Goal: Task Accomplishment & Management: Manage account settings

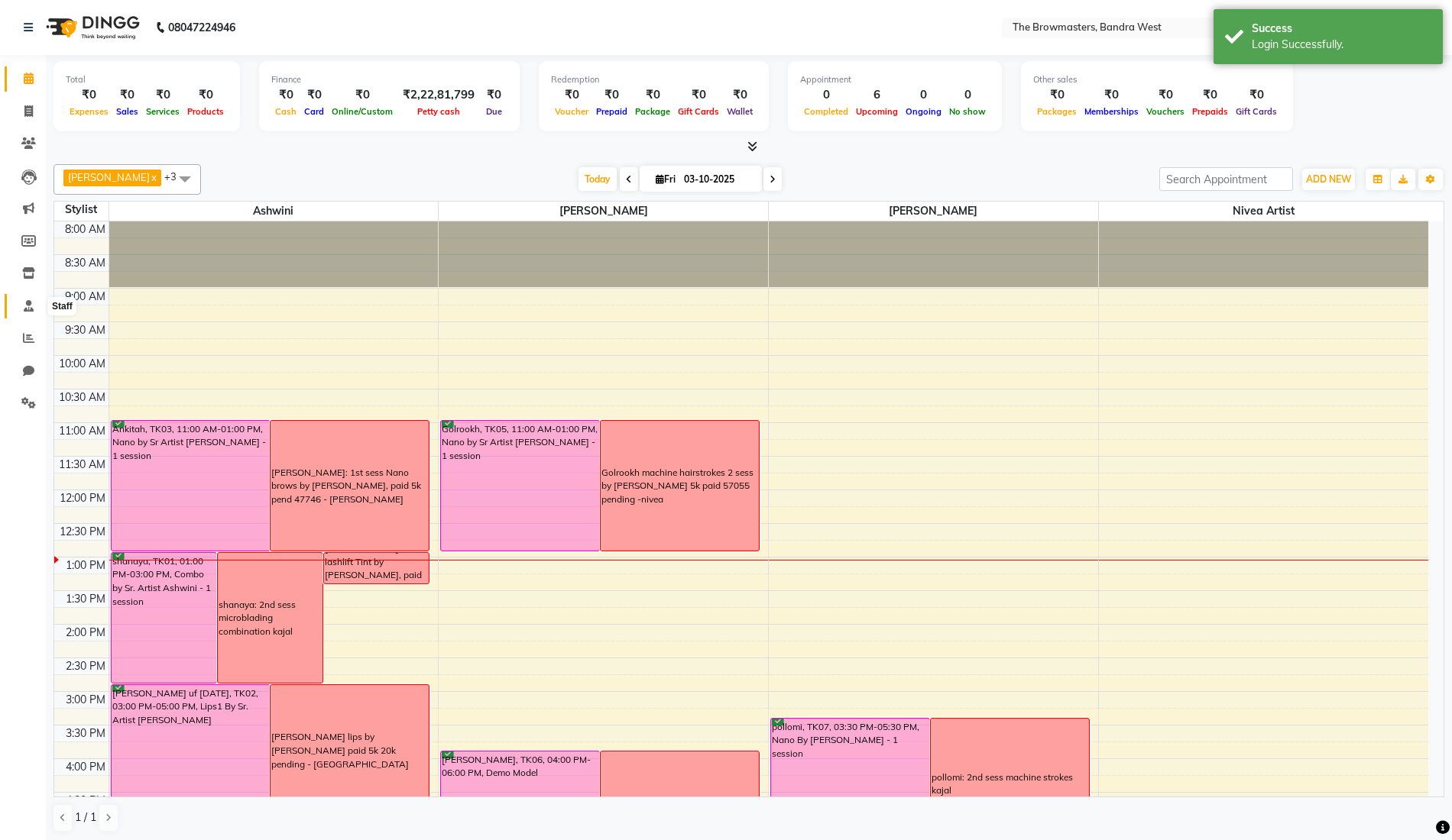
click at [27, 305] on icon at bounding box center [29, 306] width 10 height 12
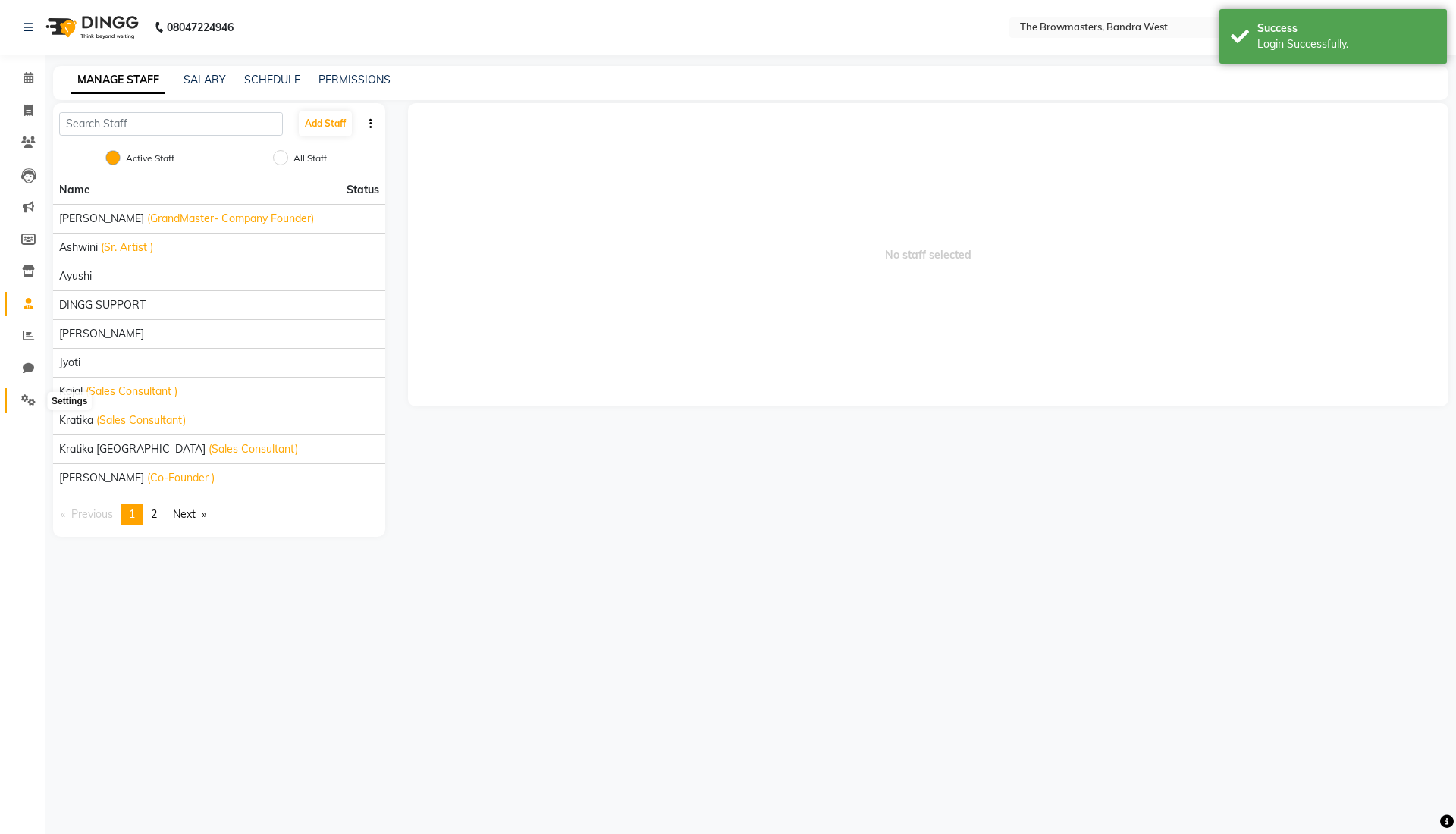
click at [29, 399] on icon at bounding box center [29, 400] width 15 height 12
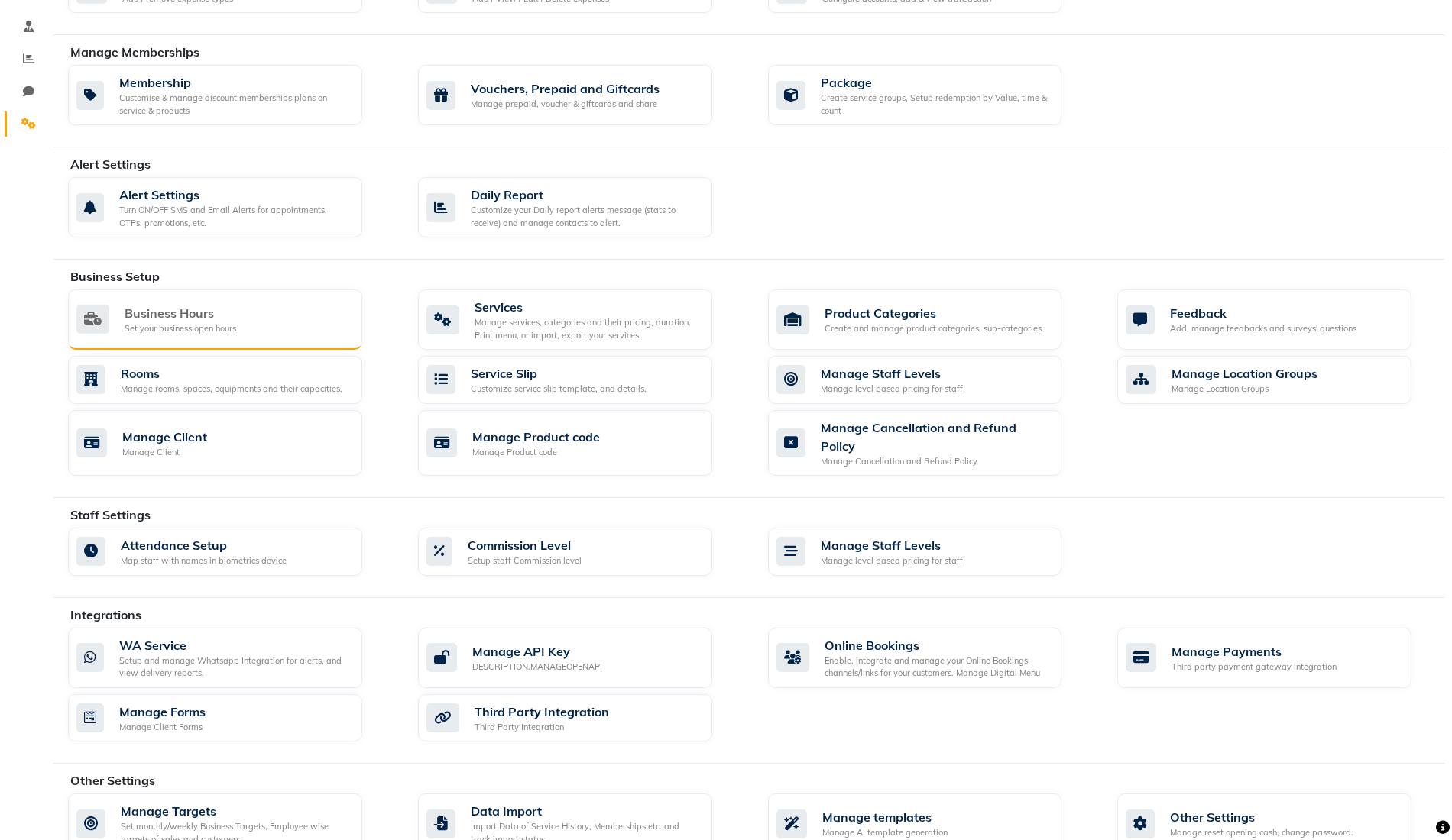
scroll to position [282, 0]
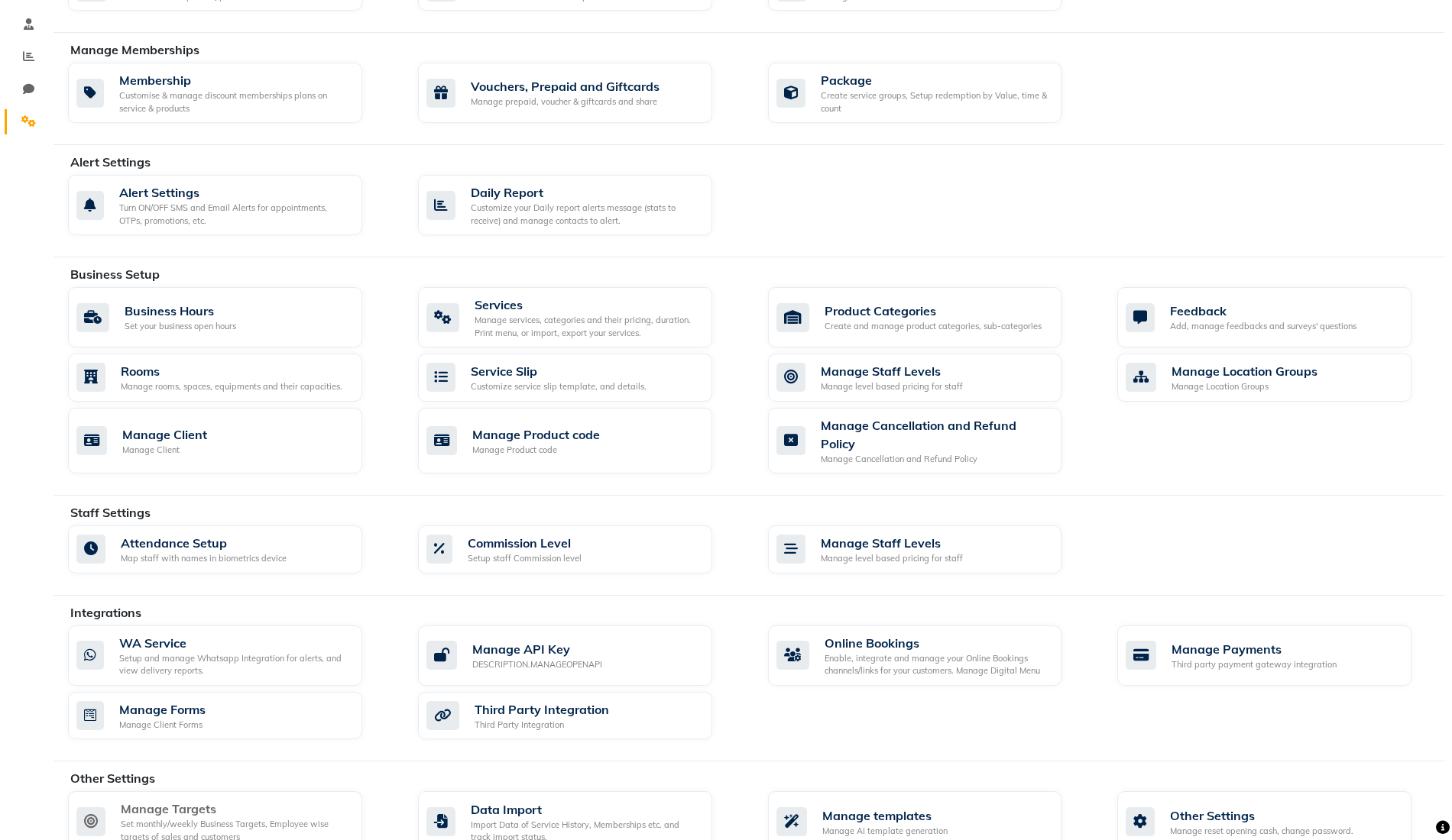
click at [192, 799] on div "Manage Targets" at bounding box center [235, 809] width 230 height 18
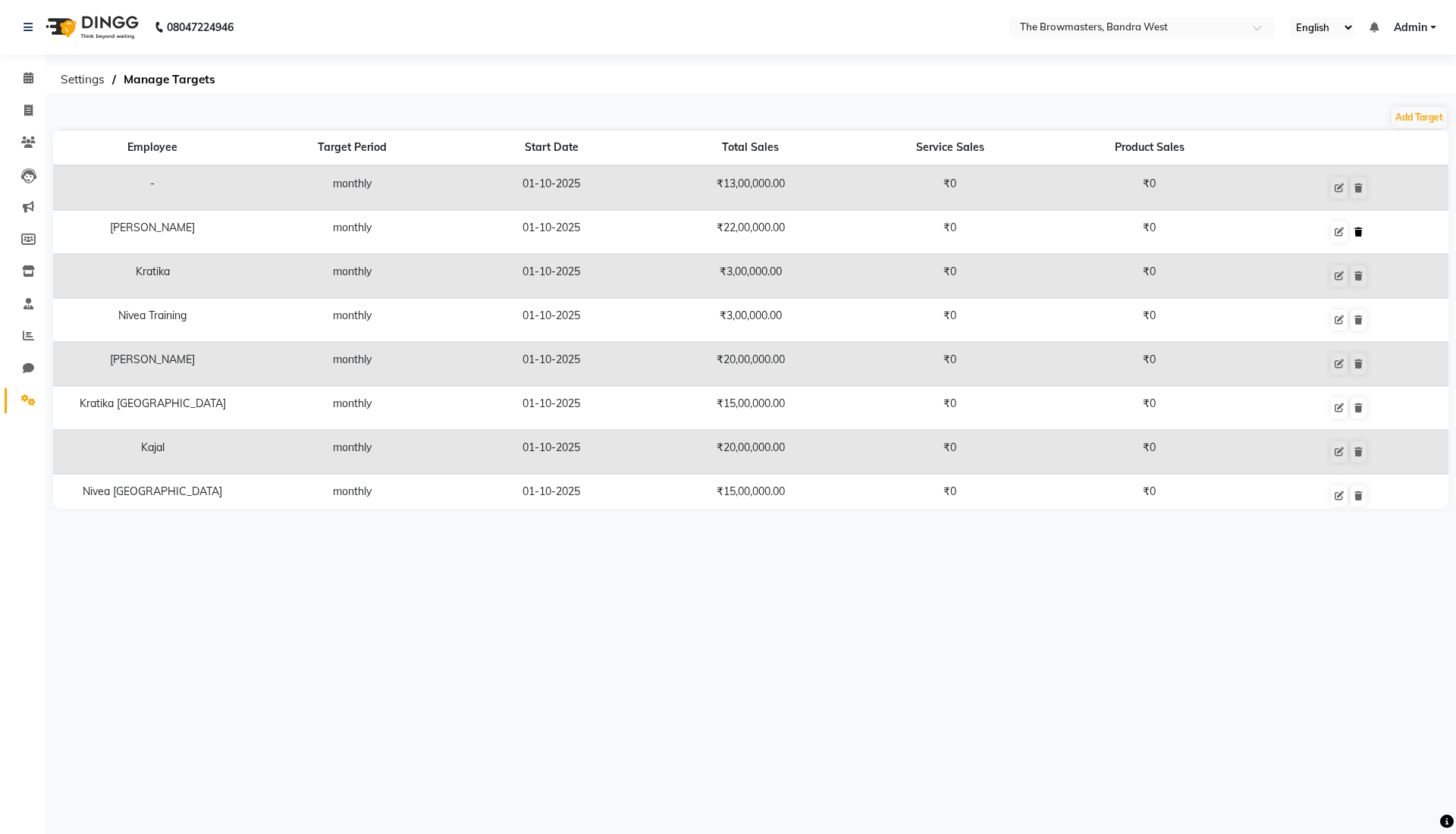
click at [1355, 230] on icon at bounding box center [1359, 232] width 8 height 9
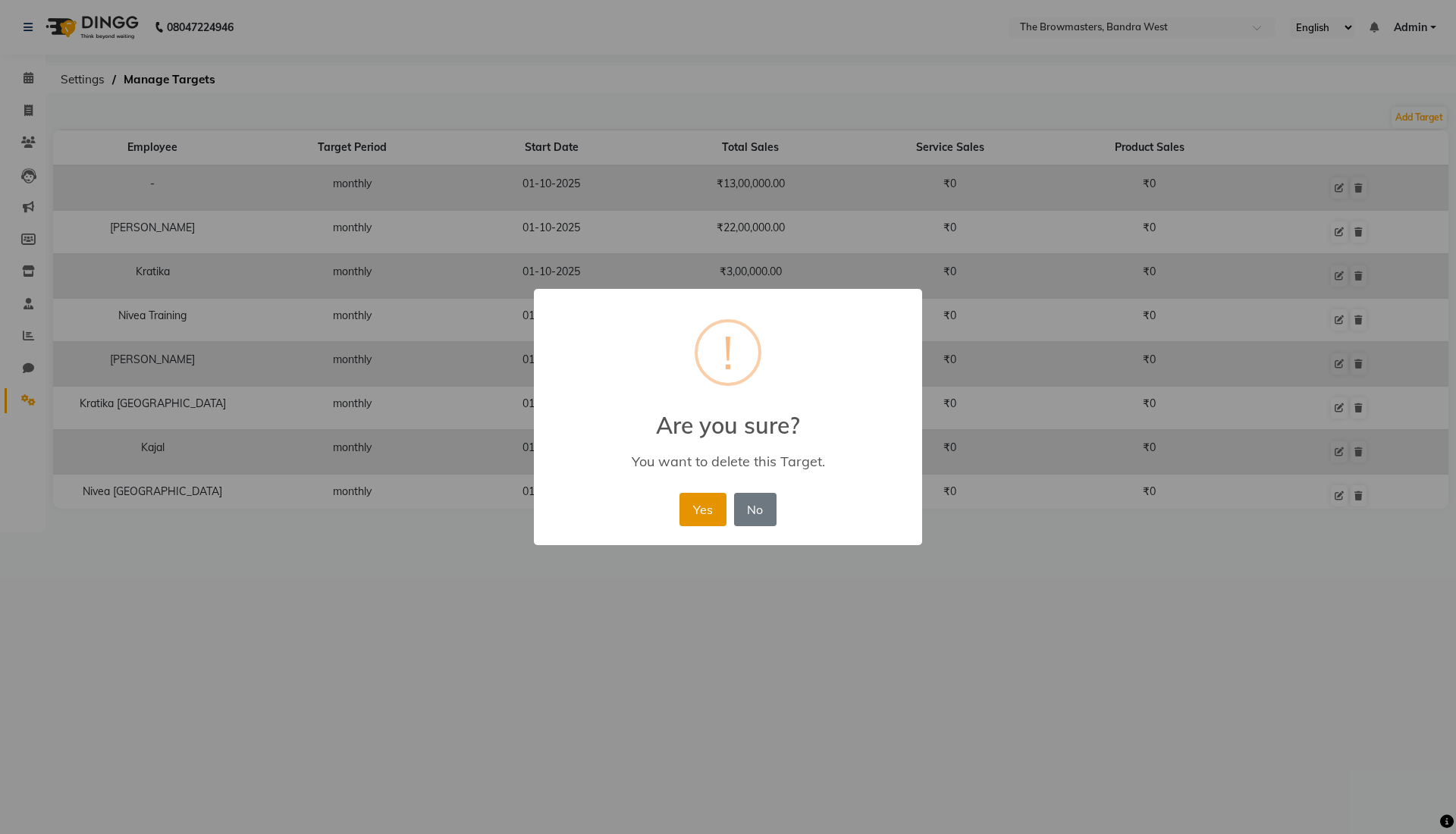
click at [702, 515] on button "Yes" at bounding box center [702, 509] width 46 height 34
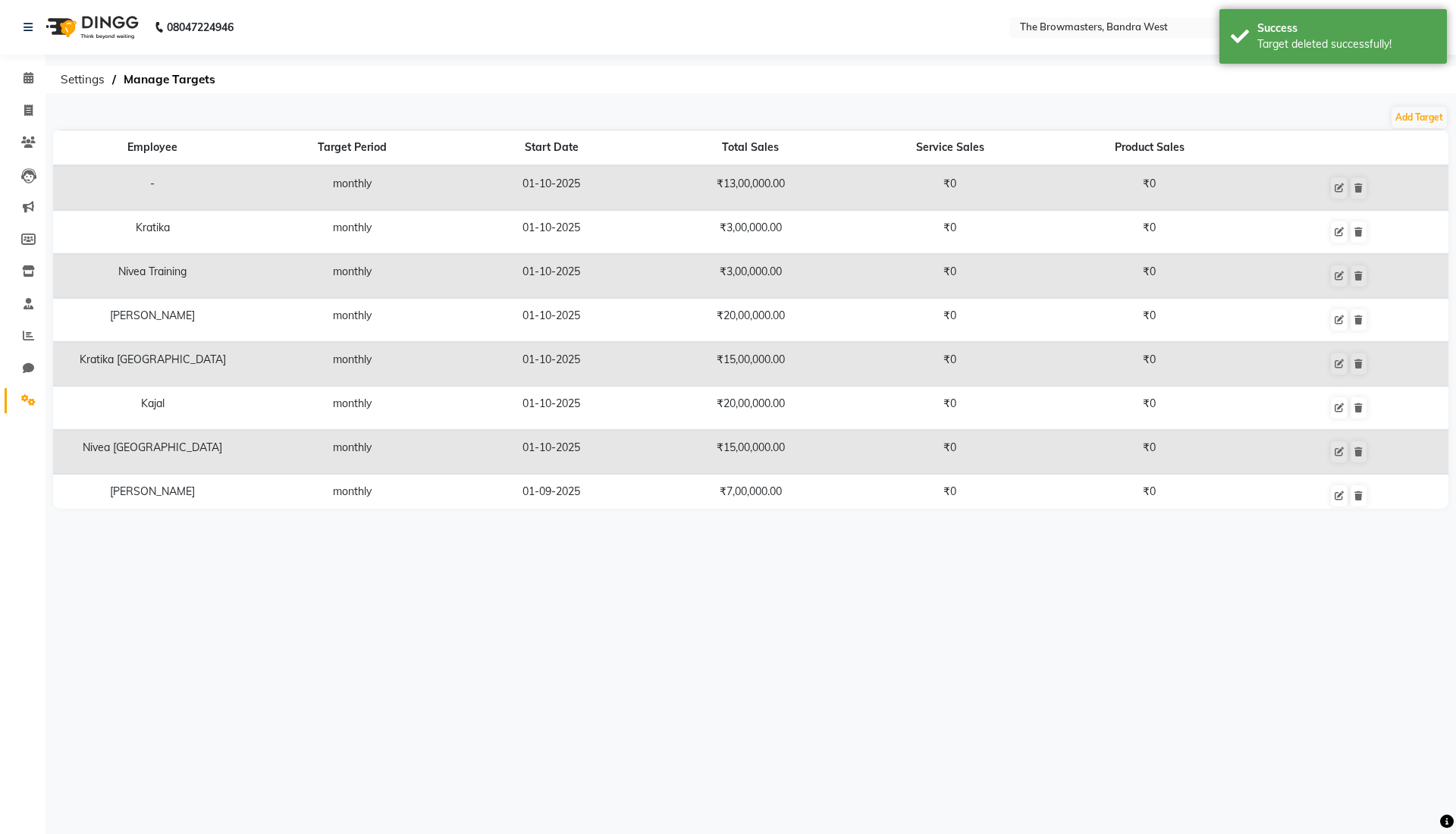
click at [1079, 542] on div "08047224946 Select Location × The Browmasters, Bandra West English ENGLISH Espa…" at bounding box center [728, 417] width 1456 height 834
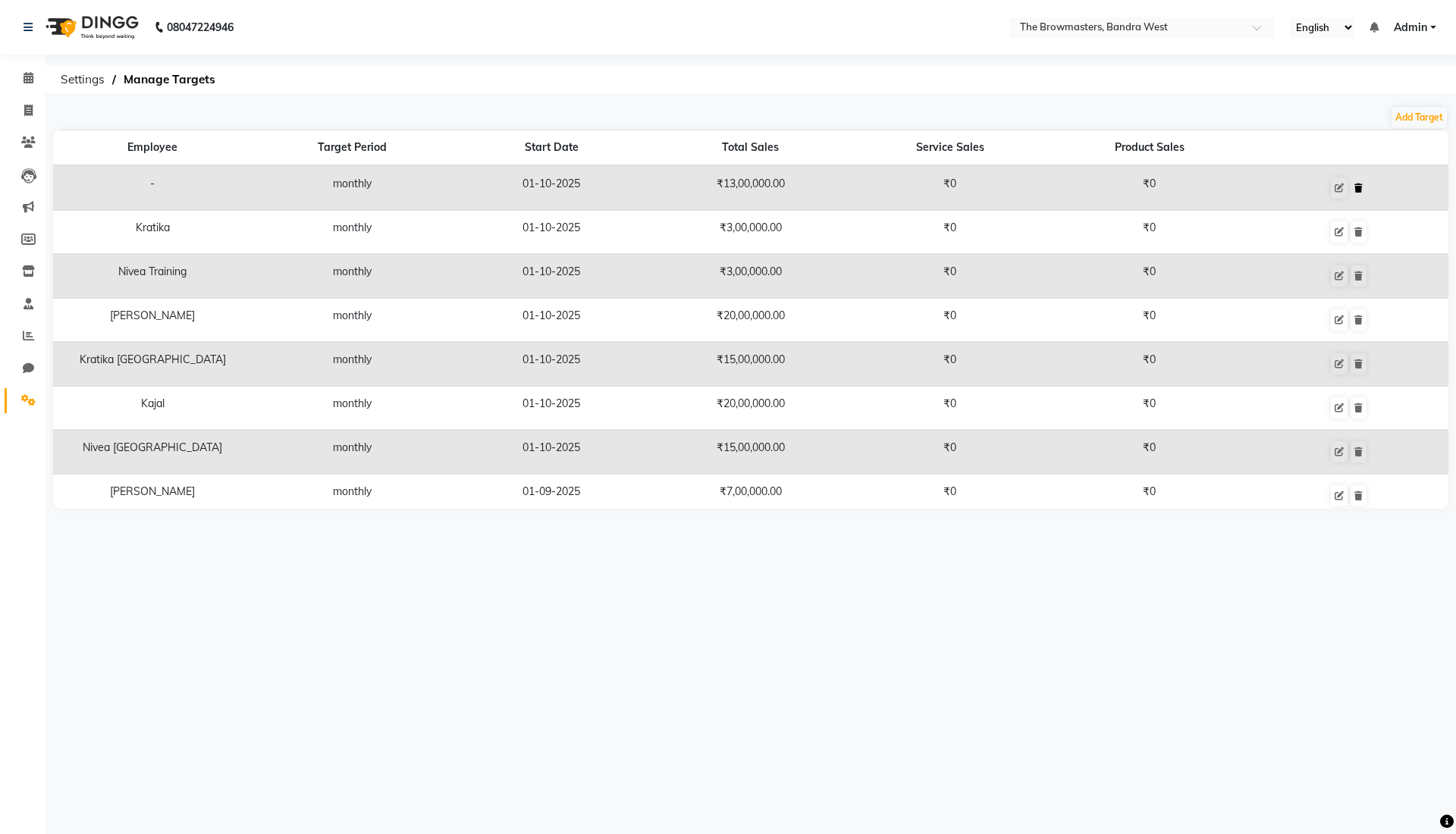
click at [1351, 188] on button at bounding box center [1358, 188] width 16 height 21
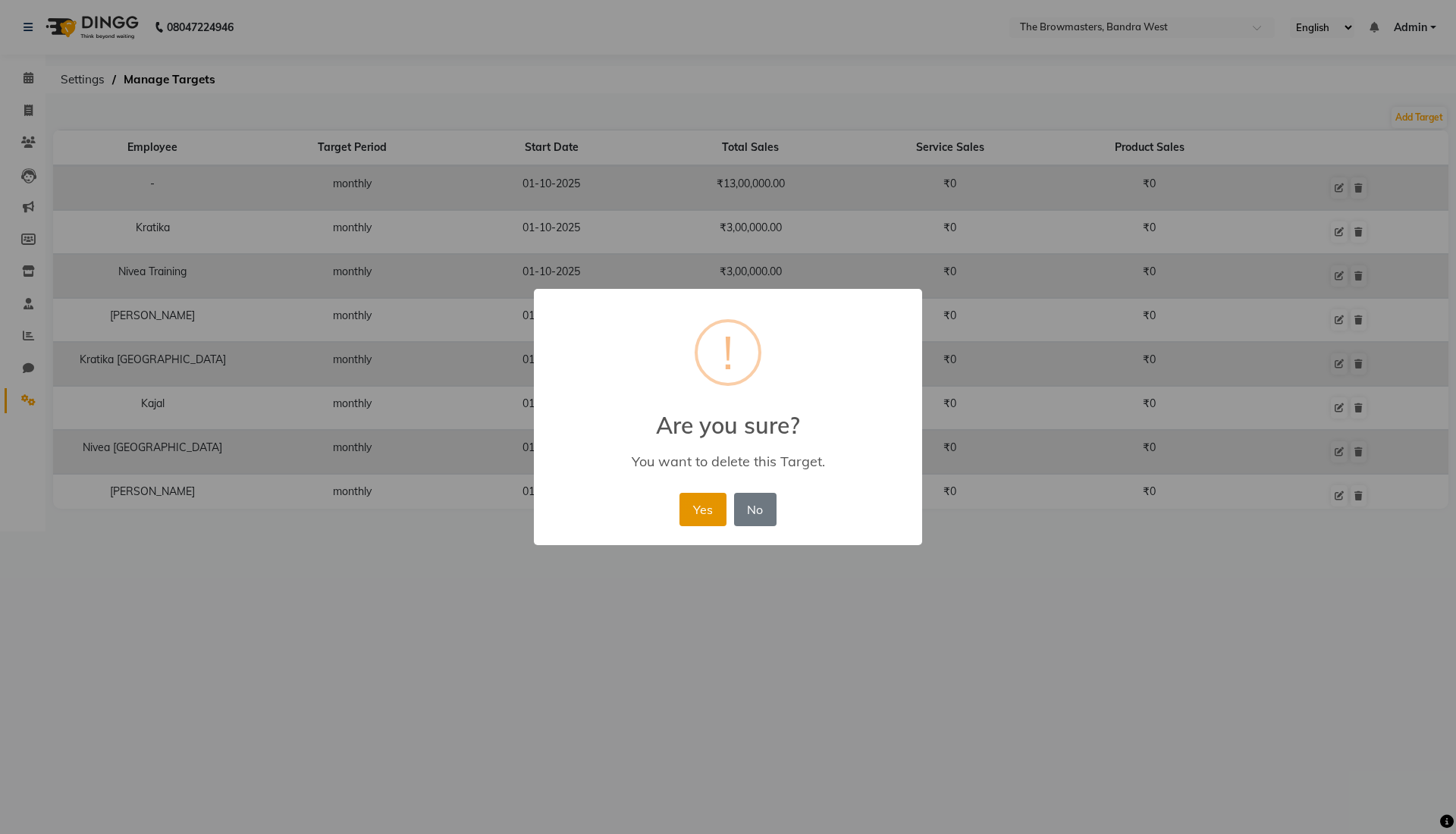
click at [714, 503] on button "Yes" at bounding box center [702, 509] width 46 height 34
